Goal: Obtain resource: Download file/media

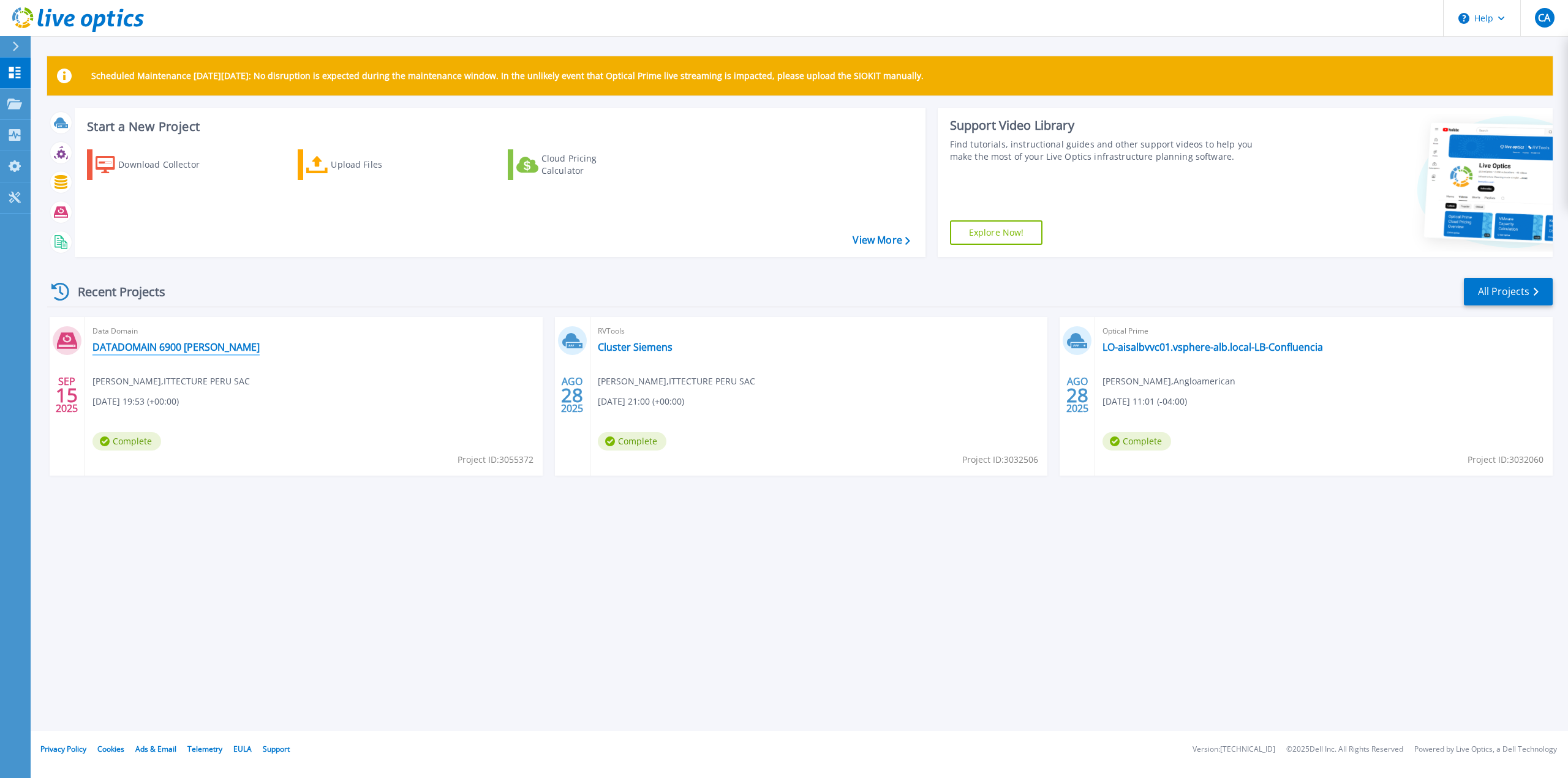
click at [182, 346] on link "DATADOMAIN 6900 [PERSON_NAME]" at bounding box center [176, 347] width 167 height 13
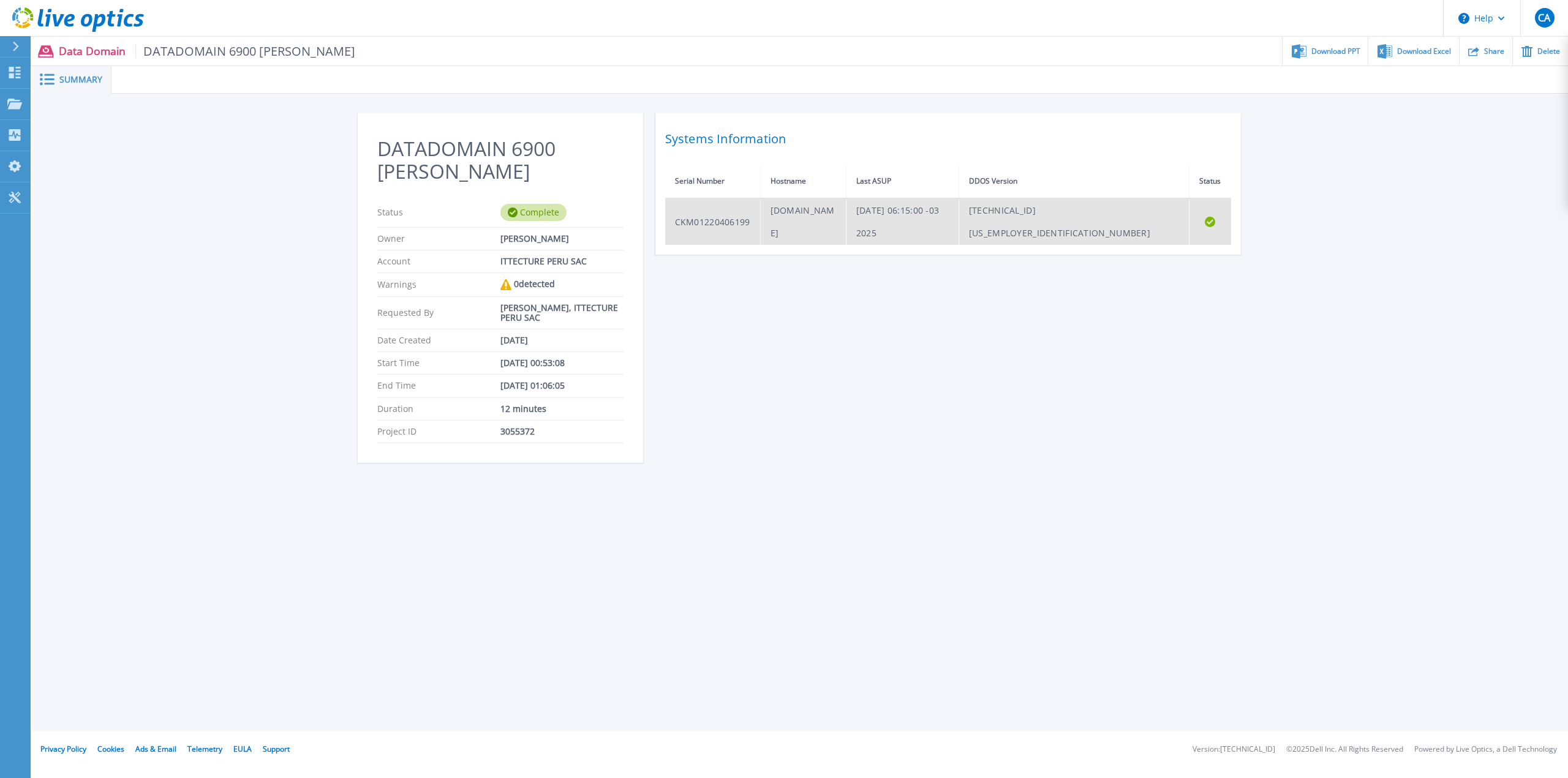
click at [737, 211] on td "CKM01220406199" at bounding box center [712, 221] width 95 height 47
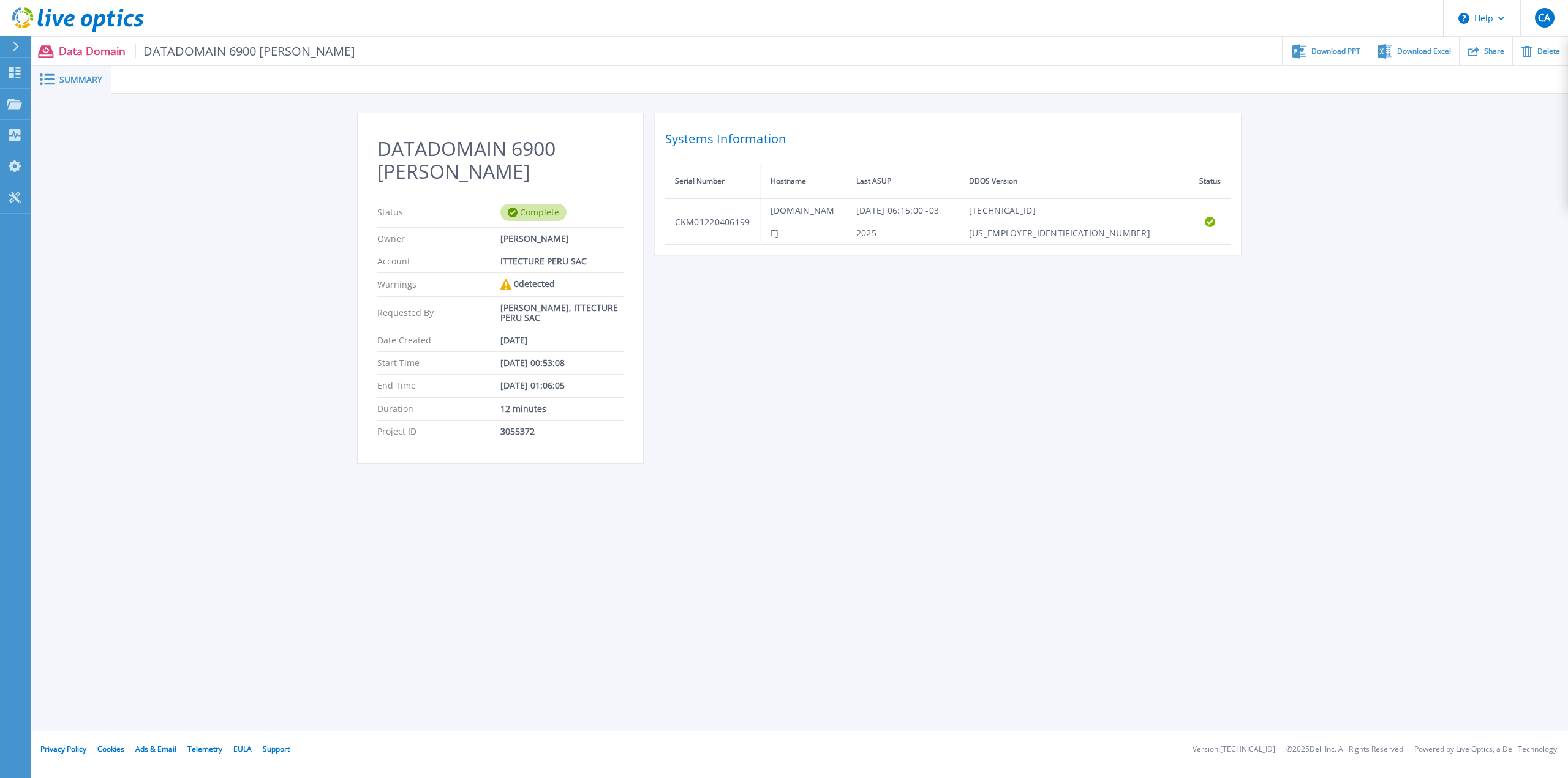
click at [82, 79] on span "Summary" at bounding box center [81, 79] width 43 height 8
click at [1338, 49] on span "Download PPT" at bounding box center [1335, 51] width 49 height 8
